Goal: Use online tool/utility: Utilize a website feature to perform a specific function

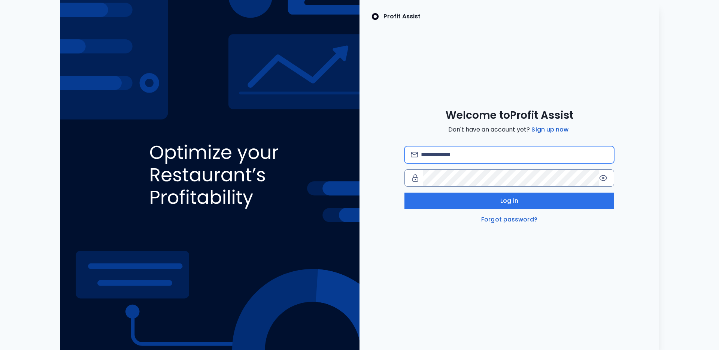
click at [458, 160] on input "email" at bounding box center [514, 154] width 187 height 16
click at [428, 125] on div "Welcome to Profit Assist Don't have an account yet? Sign up now Log in Forgot p…" at bounding box center [510, 166] width 300 height 115
click at [438, 160] on input "email" at bounding box center [514, 154] width 187 height 16
type input "**********"
click at [582, 189] on div "**********" at bounding box center [509, 185] width 210 height 78
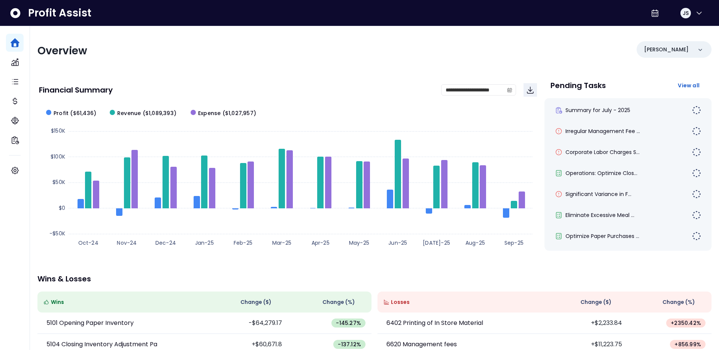
click at [495, 60] on div "Overview Danforth" at bounding box center [374, 50] width 674 height 19
click at [686, 51] on div "[PERSON_NAME]" at bounding box center [674, 49] width 75 height 16
click at [658, 117] on p "College" at bounding box center [657, 116] width 22 height 9
click at [510, 63] on div "**********" at bounding box center [374, 247] width 689 height 443
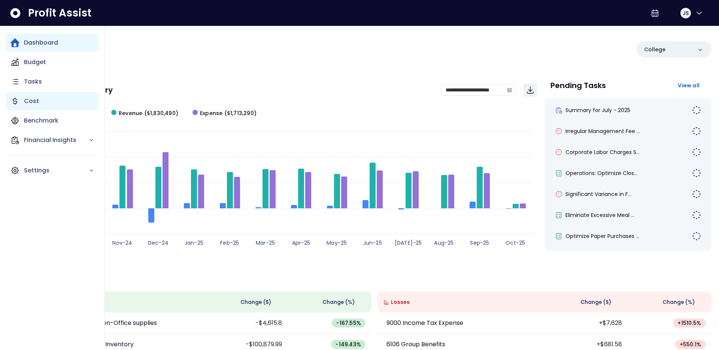
click at [27, 103] on p "Cost" at bounding box center [31, 101] width 15 height 9
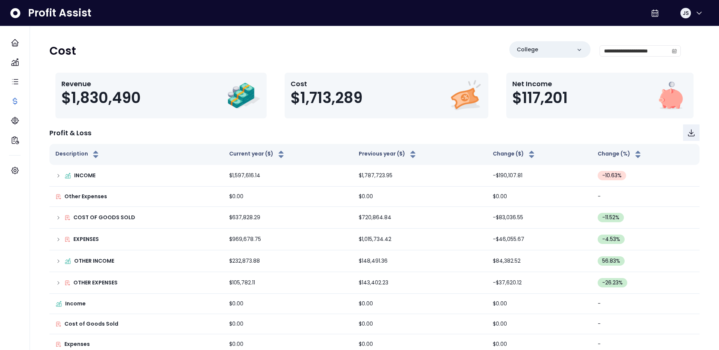
click at [221, 63] on div "**********" at bounding box center [364, 53] width 631 height 25
click at [624, 52] on input "**********" at bounding box center [634, 51] width 69 height 10
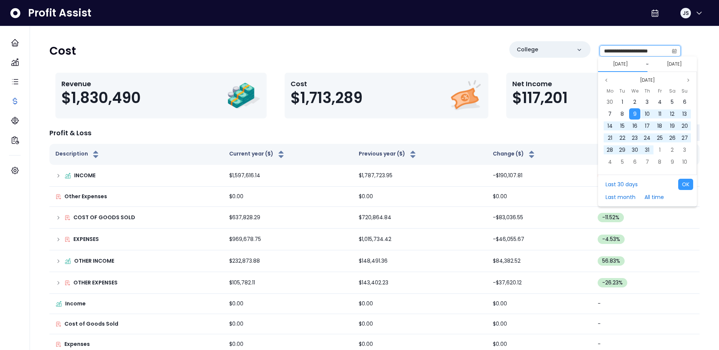
click at [616, 51] on input "**********" at bounding box center [634, 51] width 69 height 10
click at [635, 115] on span "9" at bounding box center [634, 113] width 3 height 7
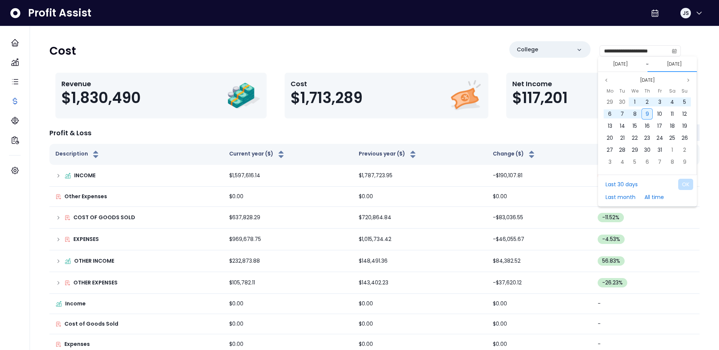
click at [648, 114] on span "9" at bounding box center [647, 113] width 3 height 7
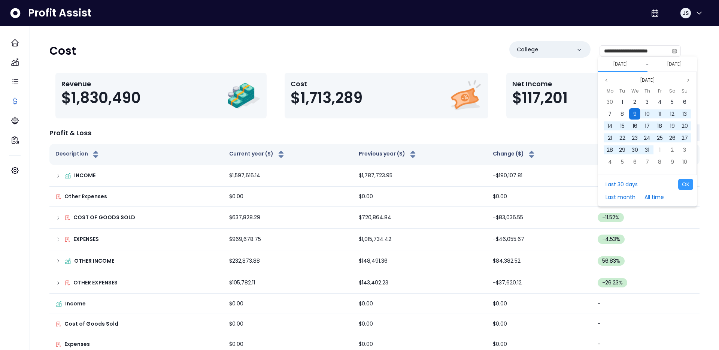
click at [634, 114] on span "9" at bounding box center [634, 113] width 3 height 7
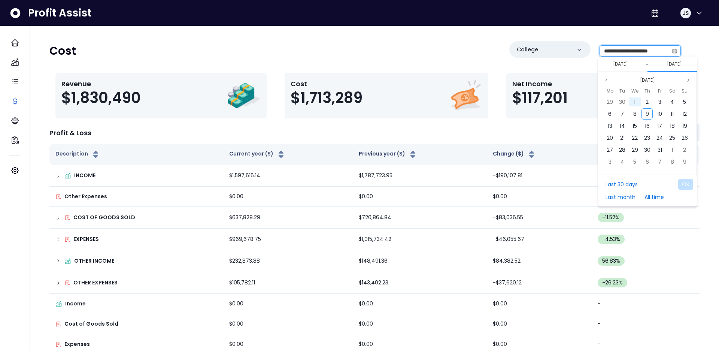
click at [665, 50] on input "**********" at bounding box center [634, 51] width 69 height 10
click at [676, 50] on icon "calendar" at bounding box center [674, 51] width 4 height 4
click at [669, 65] on button "01/10/2025" at bounding box center [674, 64] width 21 height 9
click at [605, 80] on icon "page previous" at bounding box center [606, 80] width 4 height 4
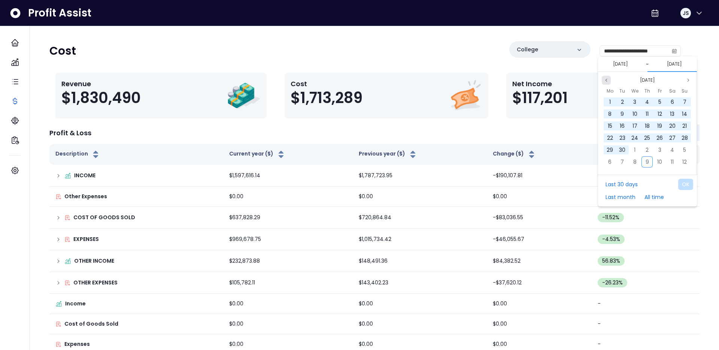
click at [605, 80] on icon "page previous" at bounding box center [606, 80] width 4 height 4
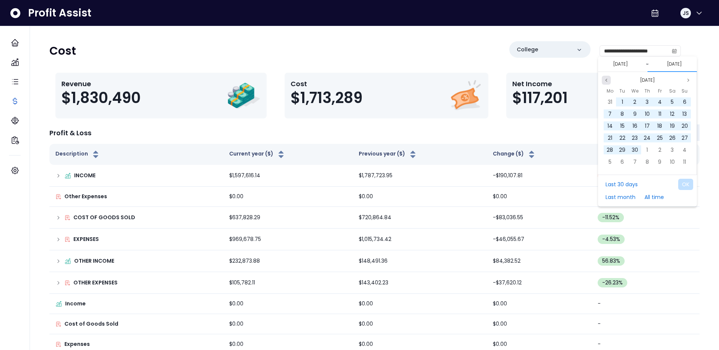
click at [605, 80] on icon "page previous" at bounding box center [606, 80] width 4 height 4
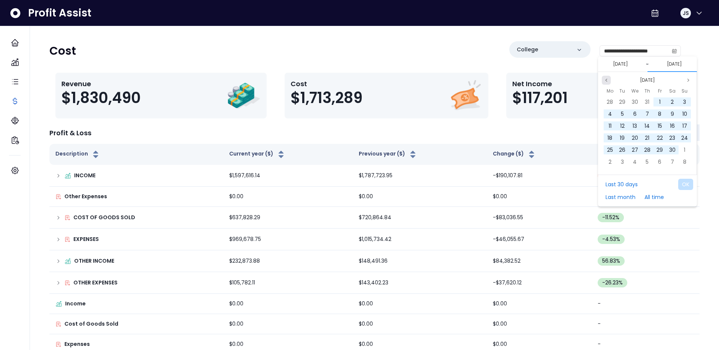
click at [605, 80] on icon "page previous" at bounding box center [606, 80] width 4 height 4
click at [649, 153] on span "31" at bounding box center [647, 149] width 4 height 7
click at [684, 185] on button "OK" at bounding box center [685, 184] width 15 height 11
type input "**********"
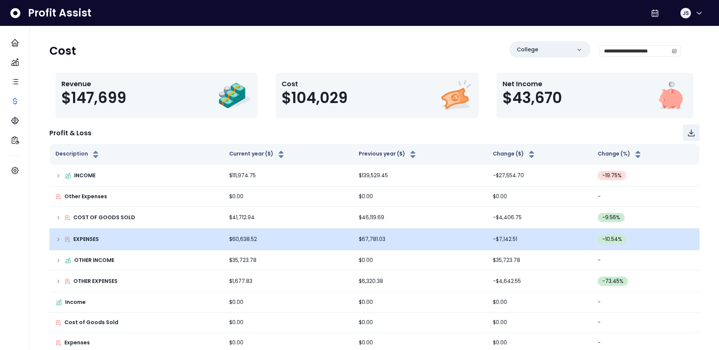
click at [55, 243] on div "EXPENSES" at bounding box center [136, 239] width 162 height 8
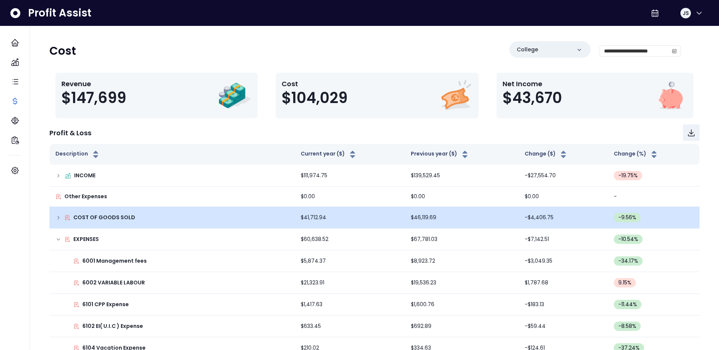
click at [56, 217] on icon at bounding box center [58, 218] width 6 height 6
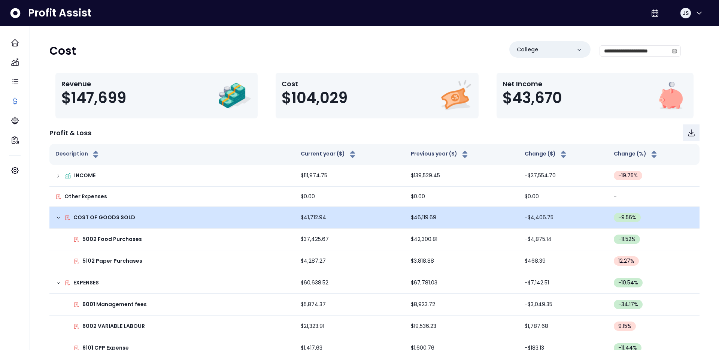
click at [56, 217] on icon at bounding box center [58, 218] width 6 height 6
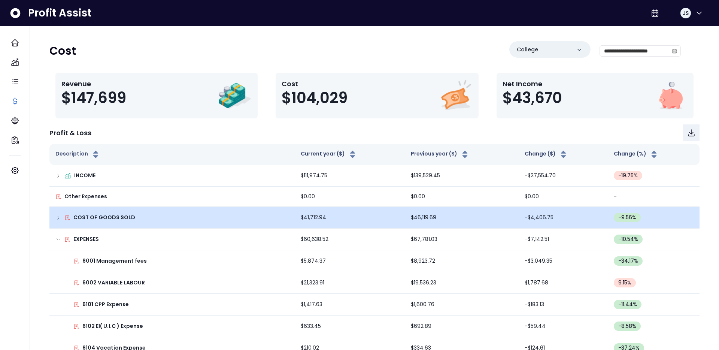
click at [57, 215] on icon at bounding box center [58, 218] width 6 height 6
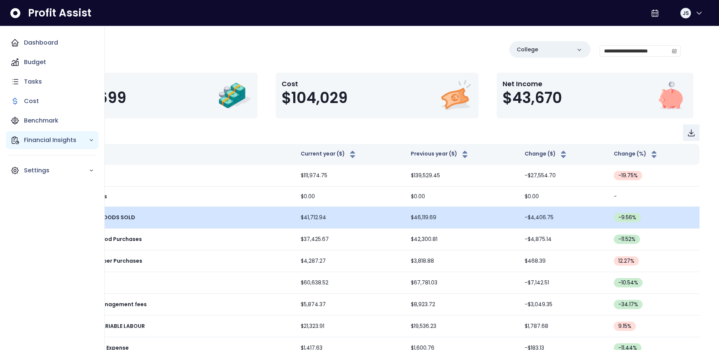
click at [48, 147] on div "Financial Insights" at bounding box center [52, 140] width 93 height 18
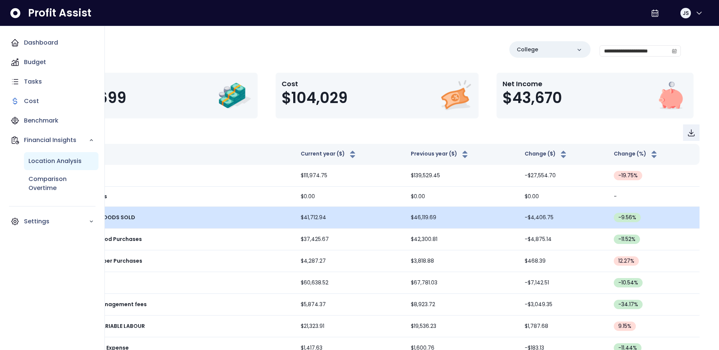
click at [61, 161] on p "Location Analysis" at bounding box center [54, 161] width 53 height 9
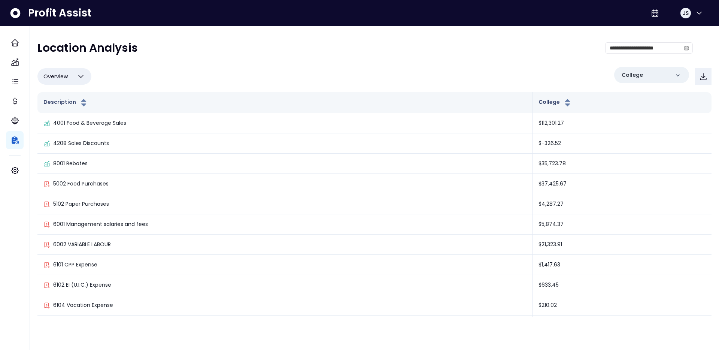
click at [267, 63] on div "**********" at bounding box center [374, 179] width 674 height 276
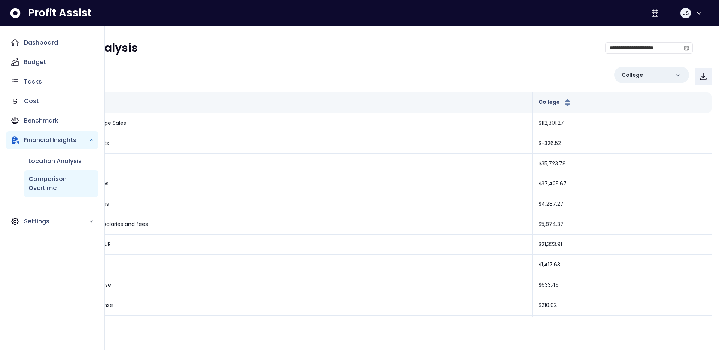
click at [49, 189] on p "Comparison Overtime" at bounding box center [61, 184] width 66 height 18
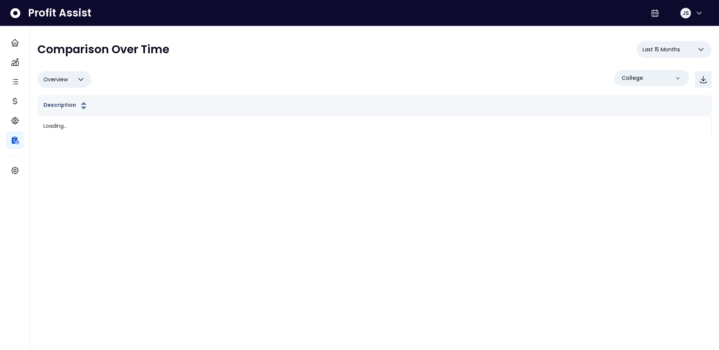
click at [218, 75] on div "Overview Overview % of cost % of sales % of budget ******** College" at bounding box center [374, 79] width 674 height 19
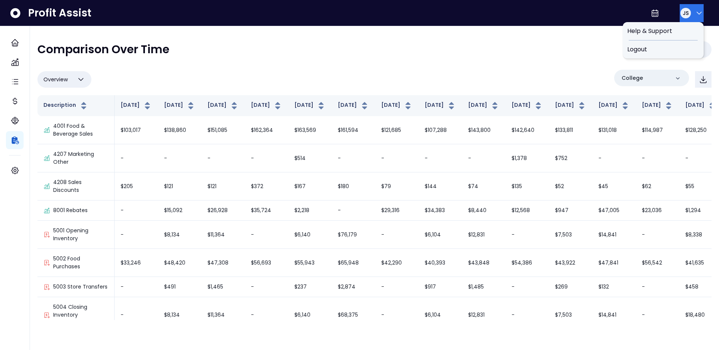
click at [695, 11] on icon "button" at bounding box center [699, 13] width 9 height 9
click at [644, 54] on div "Logout" at bounding box center [663, 49] width 81 height 18
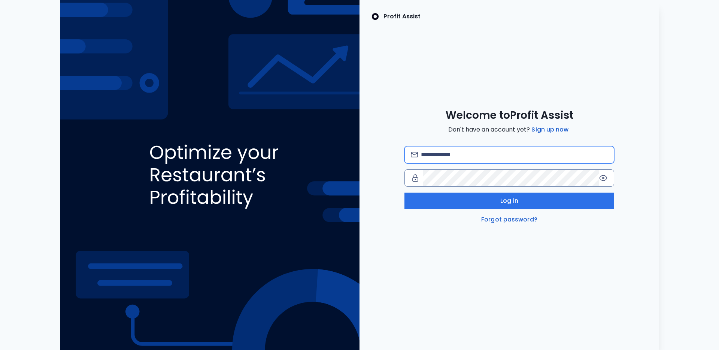
click at [484, 154] on input "email" at bounding box center [514, 154] width 187 height 16
type input "**********"
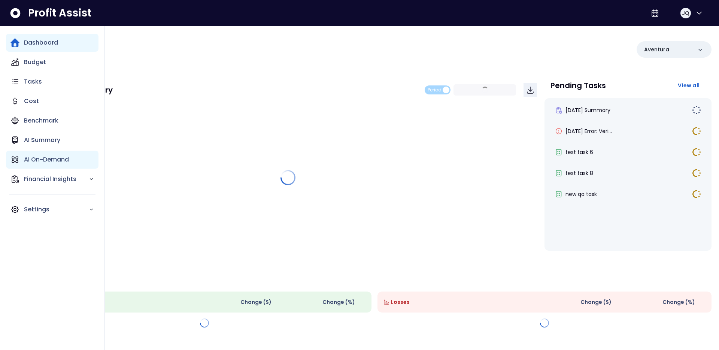
click at [31, 160] on p "AI On-Demand" at bounding box center [46, 159] width 45 height 9
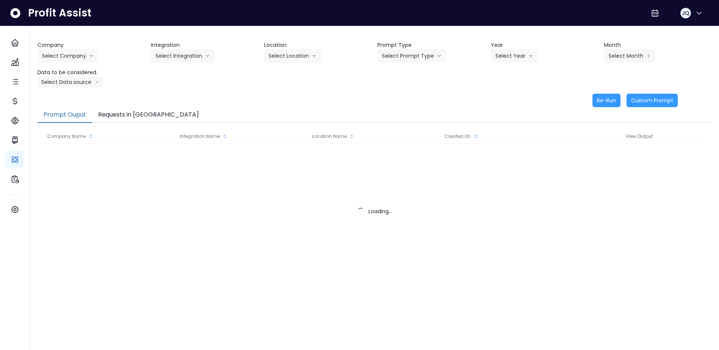
click at [171, 89] on div "Company Select Company Integration Select Integration Location Select Location …" at bounding box center [374, 74] width 674 height 66
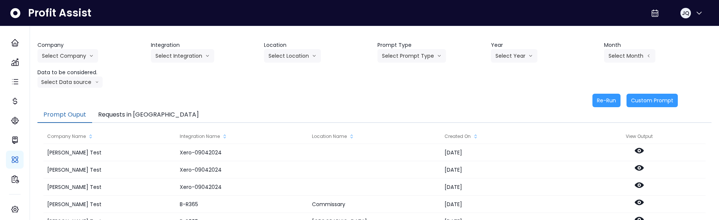
click at [167, 90] on div "Company Select Company [PERSON_NAME] Test [PERSON_NAME] Bakery SpotOn Demo Test…" at bounding box center [374, 74] width 674 height 66
click at [74, 49] on button "Select Company" at bounding box center [67, 55] width 61 height 13
click at [66, 101] on span "SpotOn Demo" at bounding box center [69, 98] width 54 height 7
click at [212, 54] on button "Select Integration" at bounding box center [182, 55] width 63 height 13
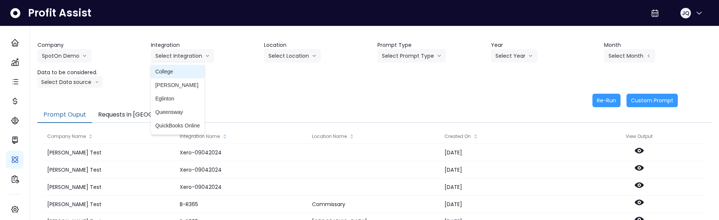
click at [195, 73] on span "College" at bounding box center [177, 71] width 45 height 7
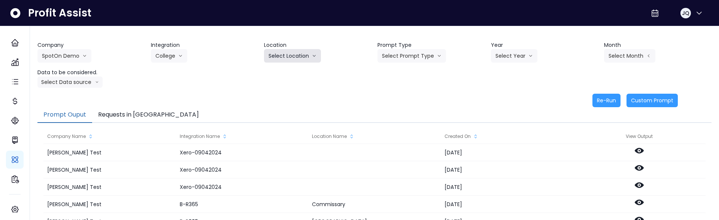
click at [313, 53] on icon "arrow down line" at bounding box center [314, 55] width 4 height 7
click at [295, 77] on li "All Locations" at bounding box center [283, 71] width 39 height 13
click at [445, 36] on div "Company SpotOn Demo [PERSON_NAME] Test [PERSON_NAME] Bakery SpotOn Demo TestLOC…" at bounding box center [374, 168] width 689 height 285
click at [407, 56] on button "Select Prompt Type" at bounding box center [411, 55] width 69 height 13
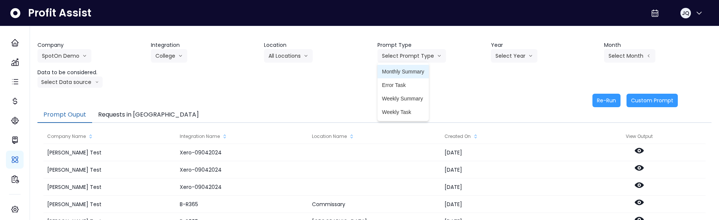
click at [420, 72] on span "Monthly Summary" at bounding box center [403, 71] width 42 height 7
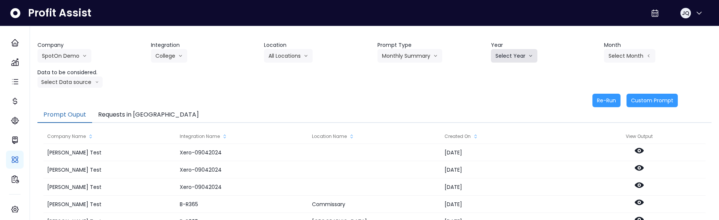
click at [506, 51] on button "Select Year" at bounding box center [514, 55] width 46 height 13
click at [504, 98] on span "2025" at bounding box center [501, 98] width 12 height 7
click at [624, 55] on button "Select Month" at bounding box center [629, 55] width 51 height 13
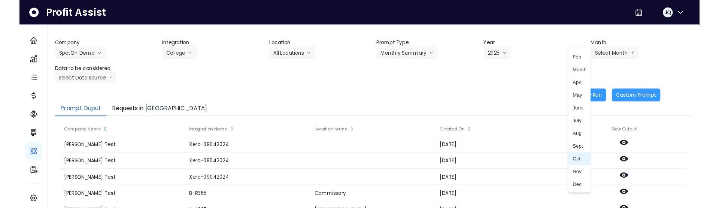
scroll to position [12, 0]
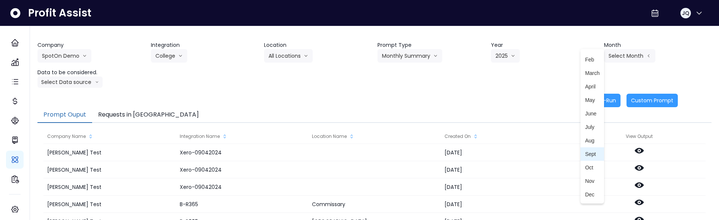
click at [592, 154] on span "Sept" at bounding box center [592, 153] width 15 height 7
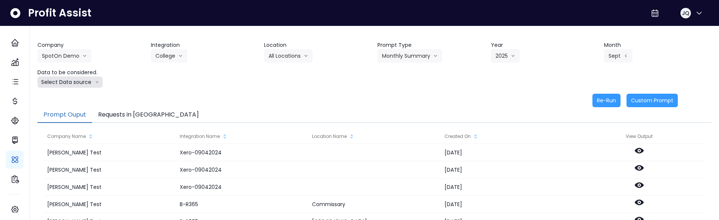
click at [64, 83] on button "Select Data source" at bounding box center [69, 81] width 65 height 11
click at [68, 97] on span "Comparison overtime" at bounding box center [67, 96] width 50 height 7
click at [133, 94] on div "Re-Run Custom Prompt" at bounding box center [357, 100] width 640 height 13
click at [110, 82] on div "Data to be considered. Comparison overtime Comparison overtime Location Analysis" at bounding box center [90, 78] width 107 height 19
click at [188, 94] on div "Re-Run Custom Prompt" at bounding box center [357, 100] width 640 height 13
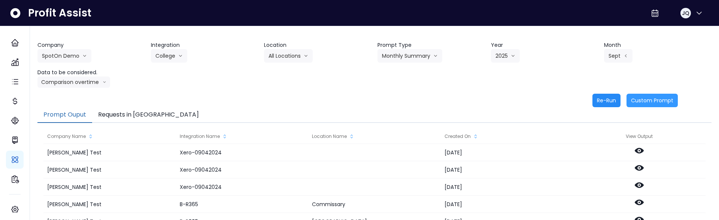
click at [611, 96] on button "Re-Run" at bounding box center [606, 100] width 28 height 13
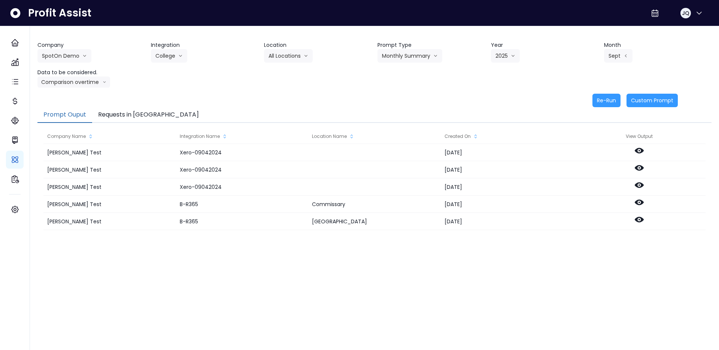
click at [434, 115] on div "Prompt Ouput Requests in [GEOGRAPHIC_DATA]" at bounding box center [374, 115] width 674 height 16
click at [547, 98] on div "Re-Run Custom Prompt" at bounding box center [357, 100] width 640 height 13
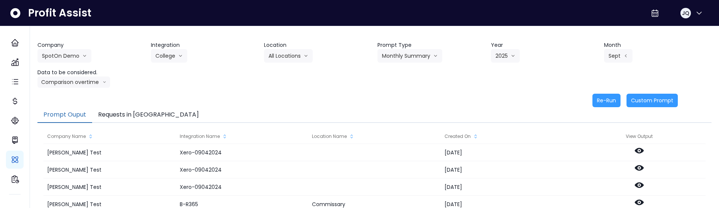
click at [445, 80] on div "Company SpotOn Demo [PERSON_NAME] Test [PERSON_NAME] Bakery SpotOn Demo TestLOC…" at bounding box center [374, 64] width 674 height 46
click at [609, 98] on button "Re-Run" at bounding box center [606, 100] width 28 height 13
click at [423, 50] on button "Monthly Summary" at bounding box center [409, 55] width 65 height 13
click at [448, 35] on div "Company SpotOn Demo [PERSON_NAME] Test [PERSON_NAME] Bakery SpotOn Demo TestLOC…" at bounding box center [374, 168] width 689 height 285
click at [86, 82] on button "Comparison overtime" at bounding box center [73, 81] width 73 height 11
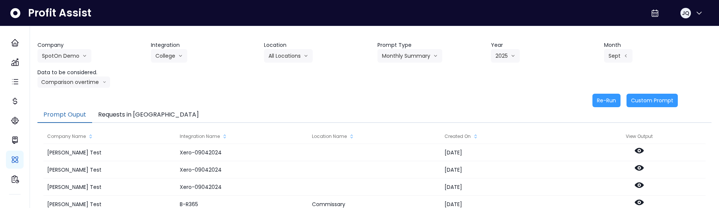
click at [271, 89] on div "Company SpotOn Demo [PERSON_NAME] Test [PERSON_NAME] Bakery SpotOn Demo TestLOC…" at bounding box center [374, 74] width 674 height 66
click at [168, 87] on div "Company SpotOn Demo [PERSON_NAME] Test [PERSON_NAME] Bakery SpotOn Demo TestLOC…" at bounding box center [374, 64] width 674 height 46
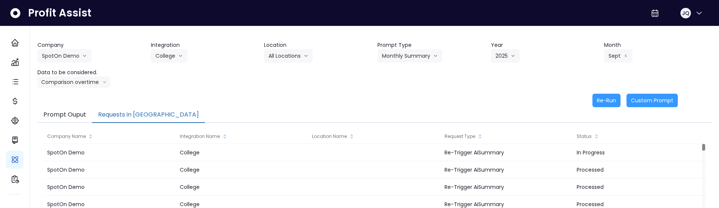
click at [106, 111] on button "Requests in [GEOGRAPHIC_DATA]" at bounding box center [148, 115] width 113 height 16
click at [68, 113] on button "Prompt Ouput" at bounding box center [64, 115] width 55 height 16
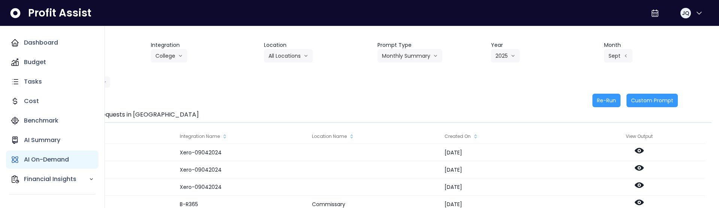
click at [17, 159] on icon "Main navigation" at bounding box center [14, 159] width 9 height 9
click at [33, 140] on p "AI Summary" at bounding box center [42, 140] width 36 height 9
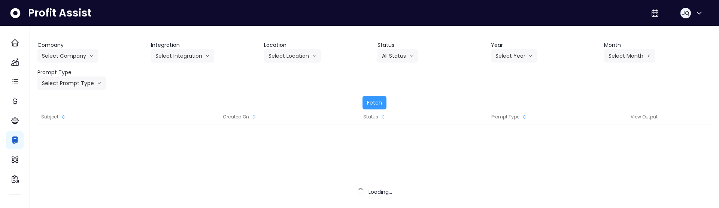
click at [212, 89] on div "Company Select Company Integration Select Integration Location Select Location …" at bounding box center [374, 65] width 674 height 49
click at [80, 56] on button "Select Company" at bounding box center [67, 55] width 61 height 13
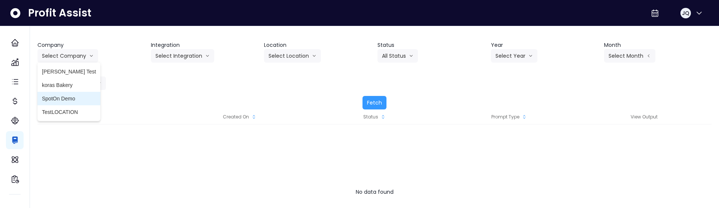
click at [71, 97] on span "SpotOn Demo" at bounding box center [69, 98] width 54 height 7
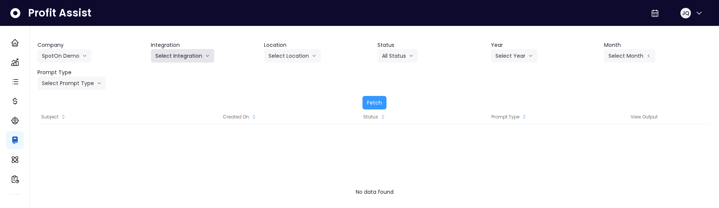
click at [172, 54] on button "Select Integration" at bounding box center [182, 55] width 63 height 13
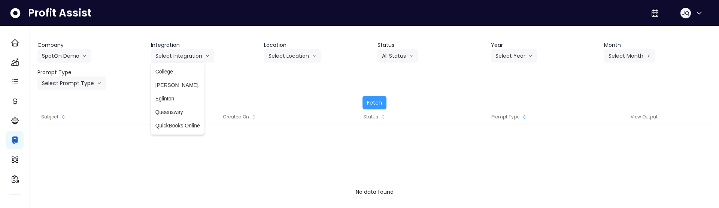
click at [172, 72] on span "College" at bounding box center [177, 71] width 45 height 7
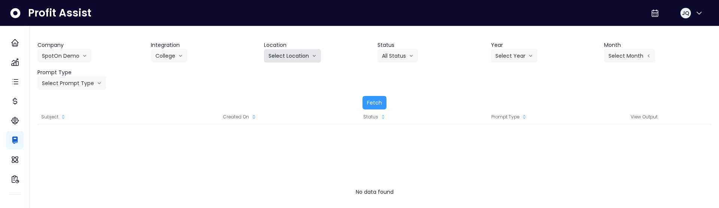
click at [285, 52] on button "Select Location" at bounding box center [292, 55] width 57 height 13
click at [288, 70] on span "All Locations" at bounding box center [284, 71] width 30 height 7
click at [389, 55] on button "All Status" at bounding box center [397, 55] width 40 height 13
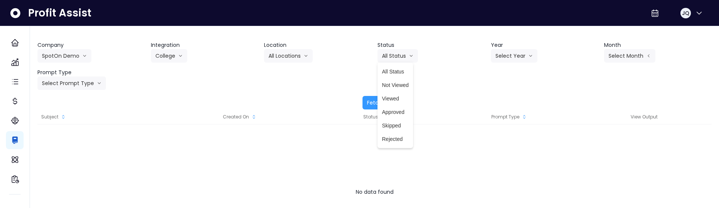
click at [498, 66] on div "Company SpotOn Demo [PERSON_NAME] Test [PERSON_NAME] Bakery SpotOn Demo TestLOC…" at bounding box center [374, 65] width 674 height 49
click at [520, 57] on button "Select Year" at bounding box center [514, 55] width 46 height 13
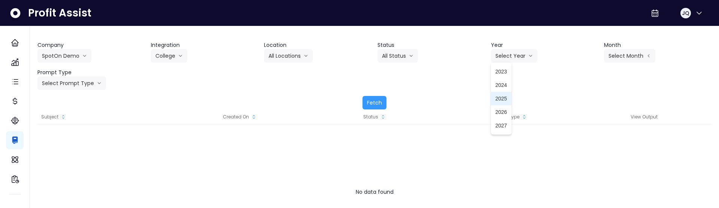
click at [508, 100] on li "2025" at bounding box center [501, 98] width 21 height 13
click at [617, 59] on button "Select Month" at bounding box center [629, 55] width 51 height 13
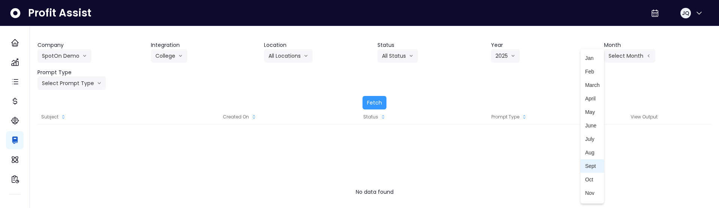
click at [594, 165] on span "Sept" at bounding box center [592, 165] width 15 height 7
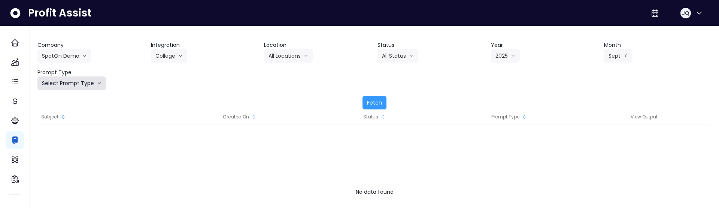
click at [84, 84] on button "Select Prompt Type" at bounding box center [71, 82] width 69 height 13
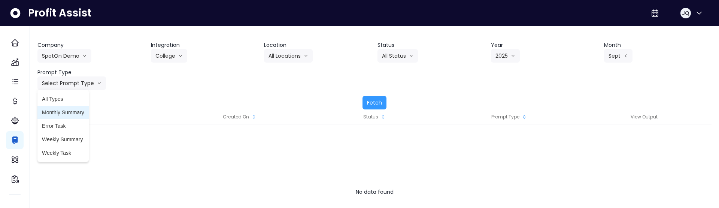
click at [78, 112] on span "Monthly Summary" at bounding box center [63, 112] width 42 height 7
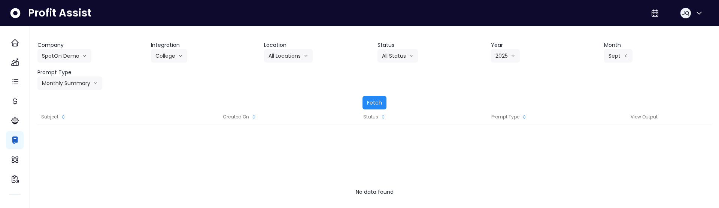
click at [371, 100] on button "Fetch" at bounding box center [375, 102] width 24 height 13
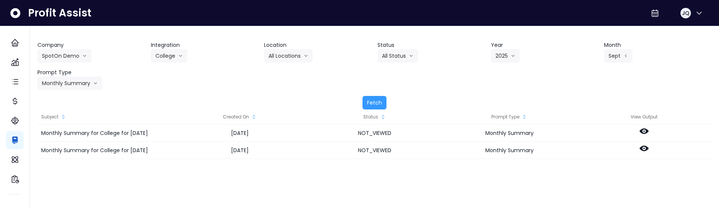
click at [300, 88] on div "Company SpotOn Demo [PERSON_NAME] Test [PERSON_NAME] Bakery SpotOn Demo TestLOC…" at bounding box center [374, 65] width 674 height 49
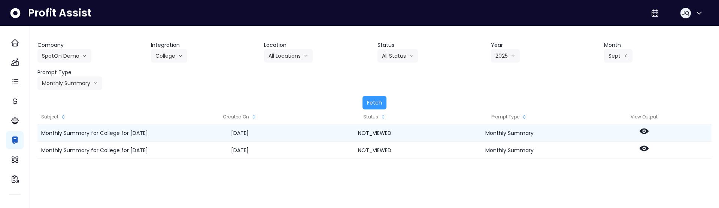
click at [645, 131] on circle at bounding box center [643, 130] width 1 height 1
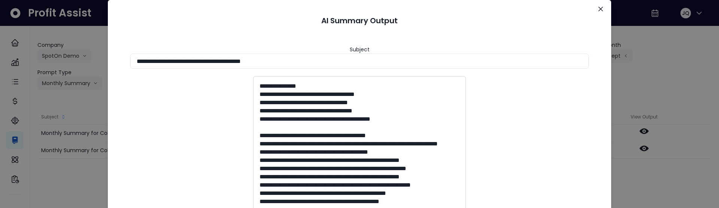
scroll to position [252, 0]
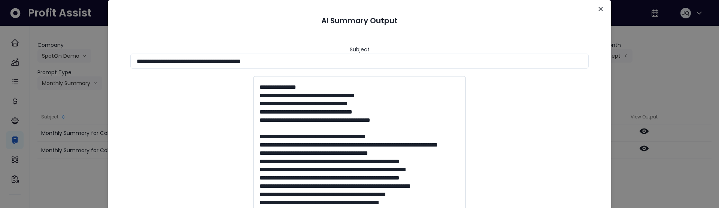
drag, startPoint x: 266, startPoint y: 112, endPoint x: 285, endPoint y: 112, distance: 19.5
click at [285, 112] on textarea at bounding box center [359, 188] width 213 height 225
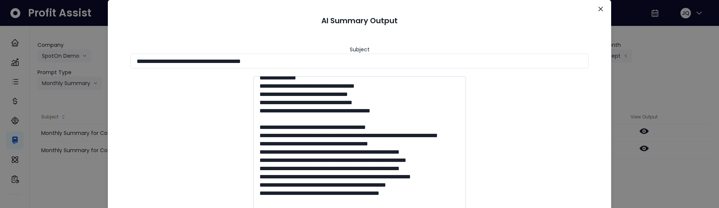
scroll to position [270, 0]
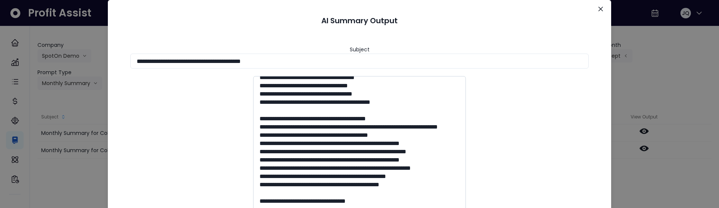
drag, startPoint x: 334, startPoint y: 141, endPoint x: 344, endPoint y: 141, distance: 10.1
click at [344, 141] on textarea at bounding box center [359, 188] width 213 height 225
click at [328, 141] on textarea at bounding box center [359, 188] width 213 height 225
drag, startPoint x: 412, startPoint y: 142, endPoint x: 253, endPoint y: 119, distance: 160.4
click at [253, 119] on textarea at bounding box center [359, 188] width 213 height 225
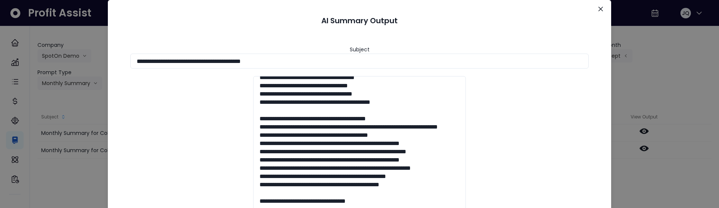
click at [79, 107] on div "**********" at bounding box center [359, 104] width 719 height 208
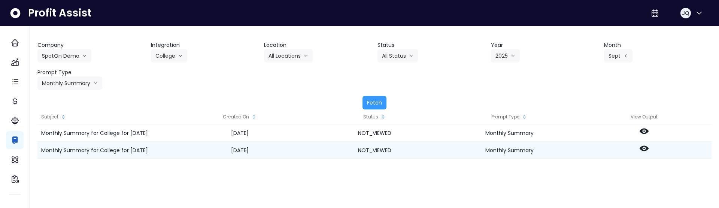
click at [648, 147] on icon at bounding box center [644, 148] width 9 height 9
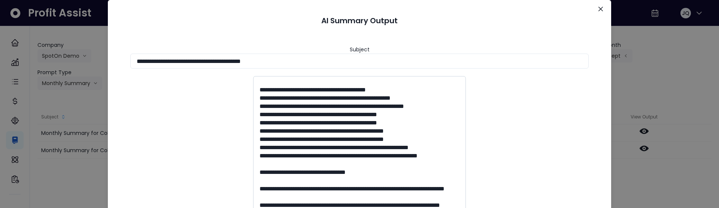
scroll to position [480, 0]
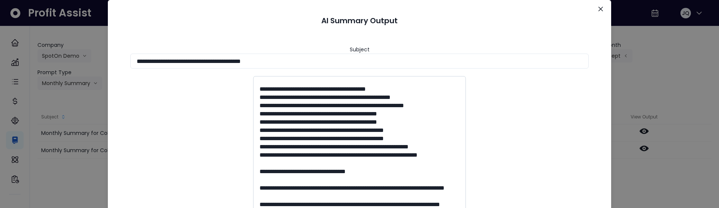
click at [332, 146] on textarea at bounding box center [359, 188] width 213 height 225
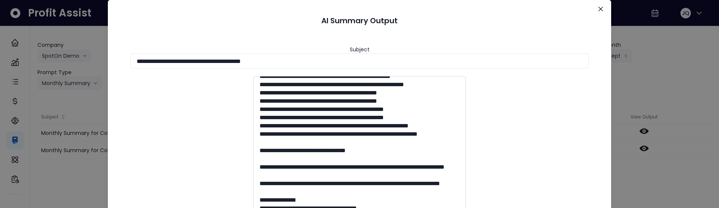
scroll to position [500, 0]
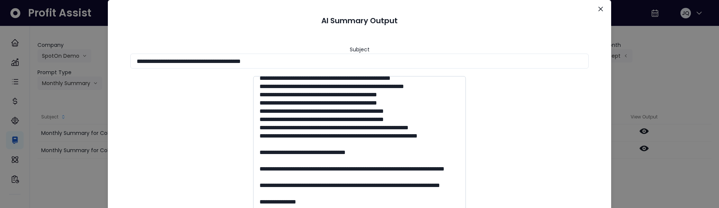
drag, startPoint x: 330, startPoint y: 127, endPoint x: 353, endPoint y: 127, distance: 22.8
click at [353, 127] on textarea at bounding box center [359, 188] width 213 height 225
click at [597, 12] on button "Close" at bounding box center [601, 9] width 12 height 12
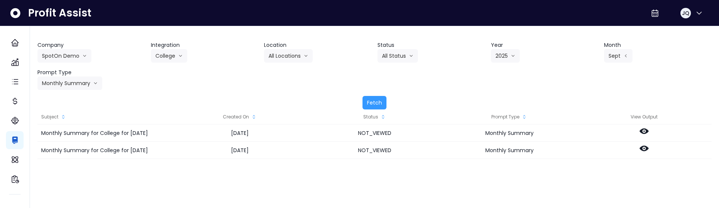
click at [508, 98] on div "Fetch" at bounding box center [374, 102] width 674 height 13
click at [257, 33] on div "Company SpotOn Demo [PERSON_NAME] Test [PERSON_NAME] Bakery SpotOn Demo TestLOC…" at bounding box center [374, 168] width 689 height 285
click at [531, 80] on div "Company SpotOn Demo [PERSON_NAME] Test [PERSON_NAME] Bakery SpotOn Demo TestLOC…" at bounding box center [374, 65] width 674 height 49
click at [438, 46] on header "Status" at bounding box center [430, 45] width 107 height 8
